Goal: Information Seeking & Learning: Learn about a topic

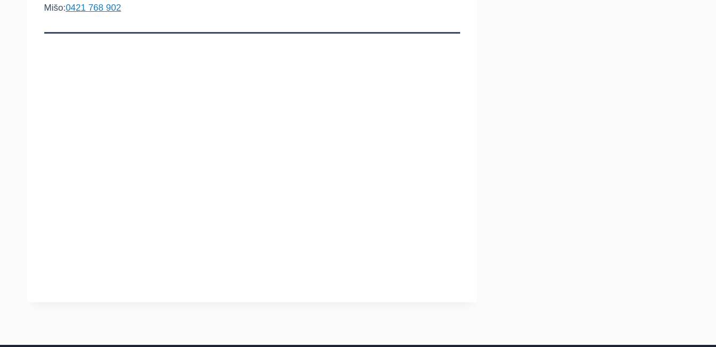
scroll to position [263, 0]
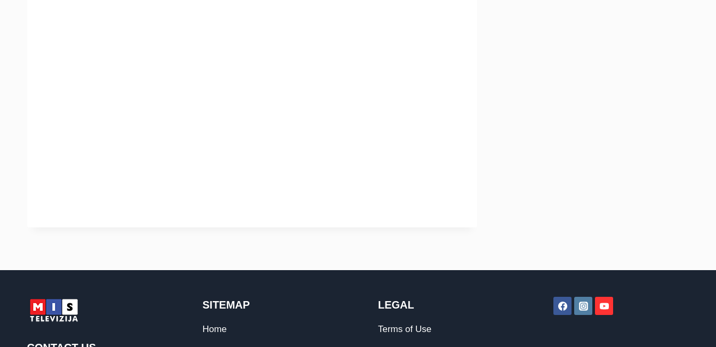
scroll to position [292, 0]
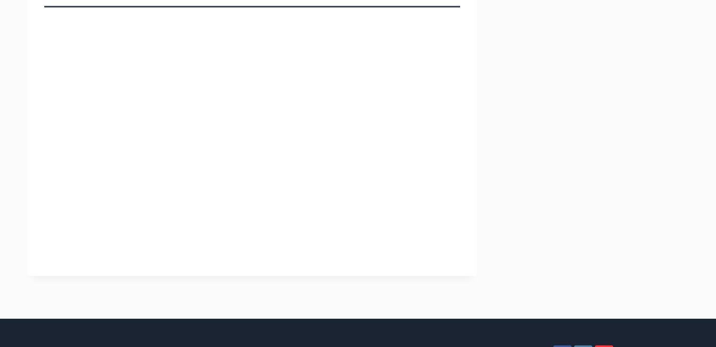
click at [684, 35] on aside at bounding box center [599, 52] width 180 height 448
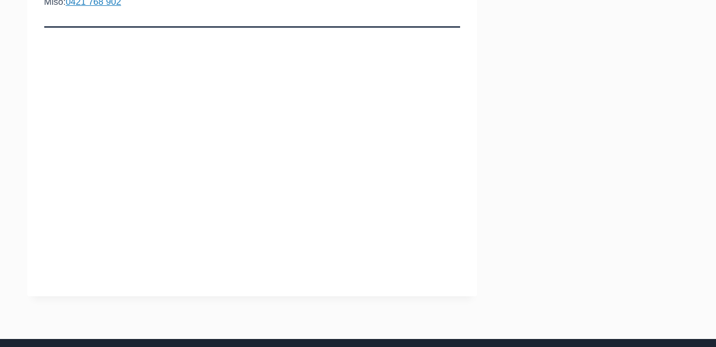
scroll to position [266, 0]
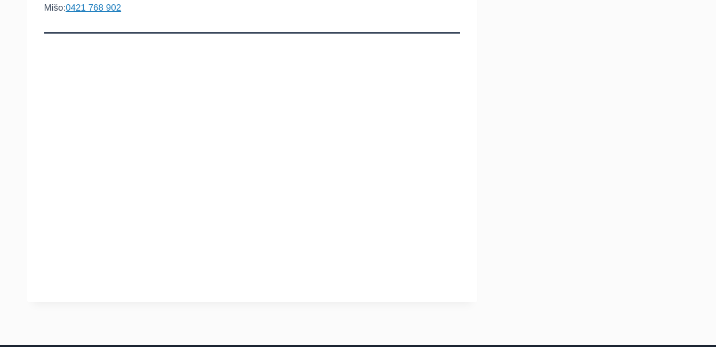
click at [704, 45] on div "Obrovačko-Bukovački Sabor Nedelja 31. Avgust 2025 od 12h Crkveno Imanje – 962 B…" at bounding box center [358, 78] width 716 height 448
